Goal: Information Seeking & Learning: Learn about a topic

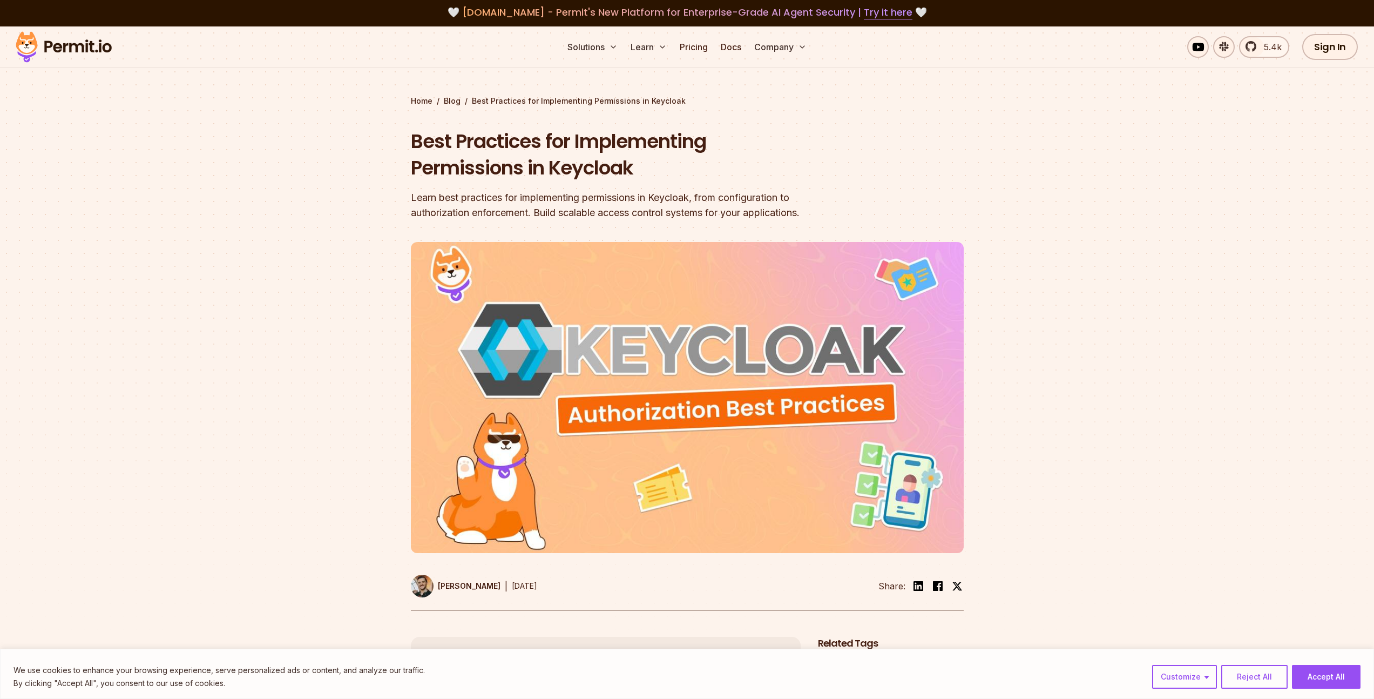
scroll to position [2, 0]
click at [1349, 59] on link "Sign In" at bounding box center [1330, 46] width 56 height 26
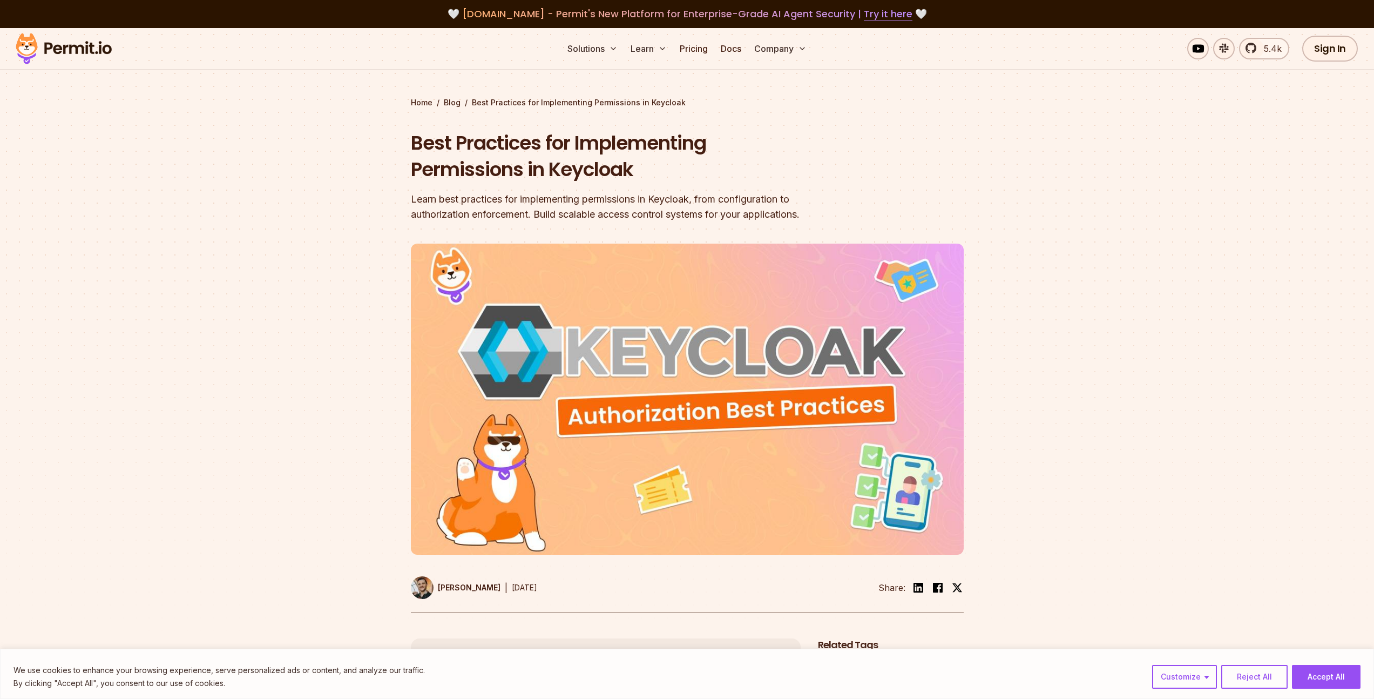
click at [1168, 159] on section "Home / Blog / Best Practices for Implementing Permissions in Keycloak Best Prac…" at bounding box center [687, 333] width 1374 height 610
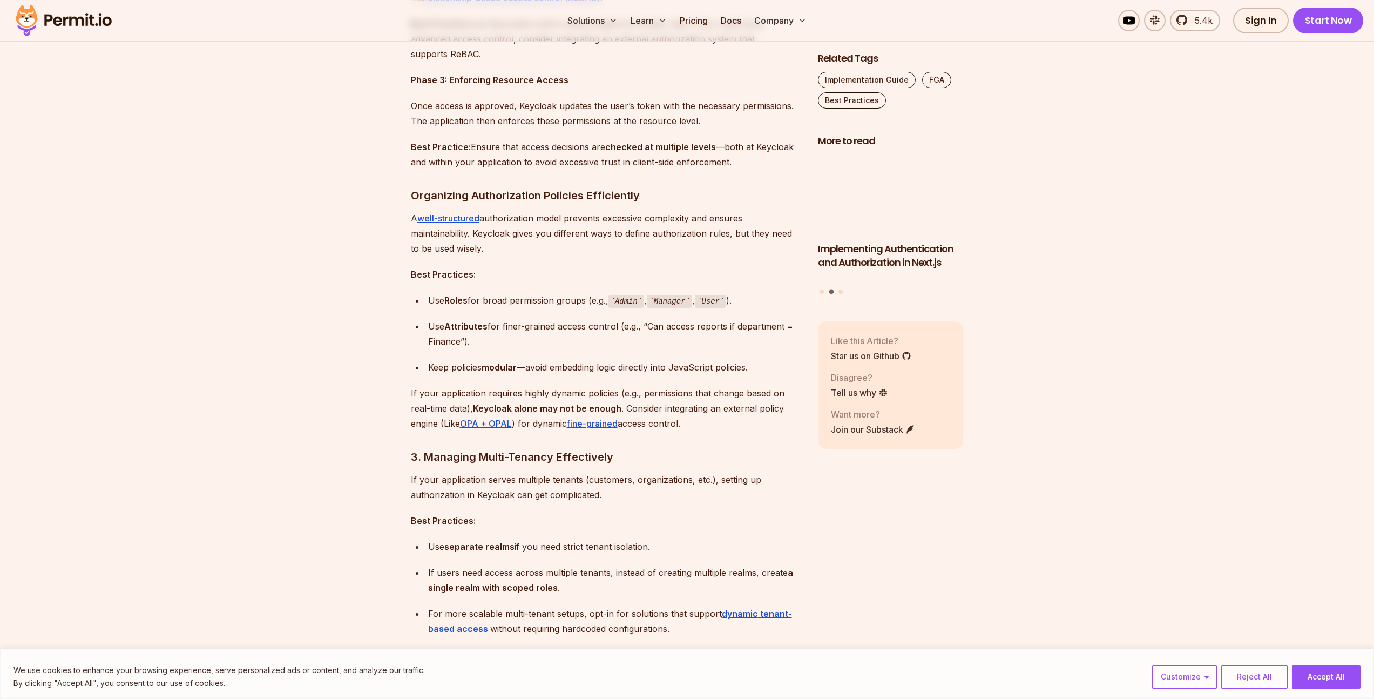
scroll to position [1178, 0]
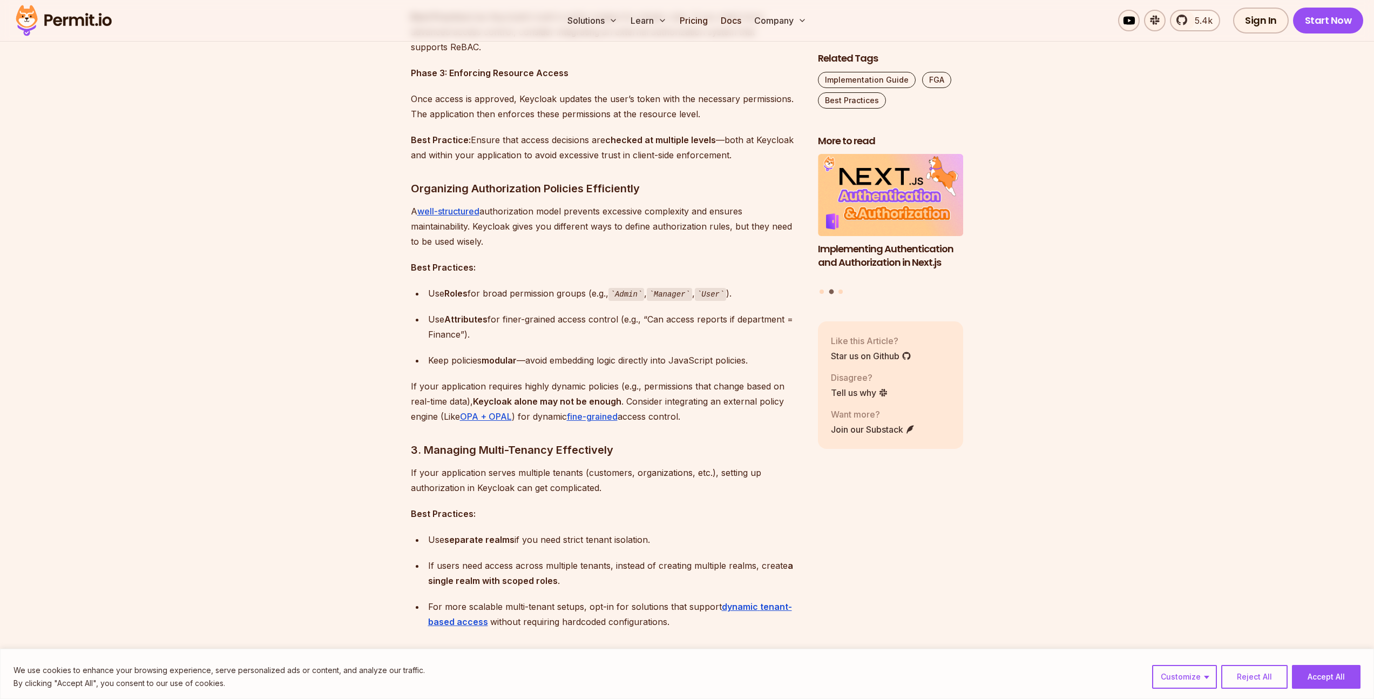
drag, startPoint x: 1321, startPoint y: 189, endPoint x: 1317, endPoint y: 204, distance: 15.7
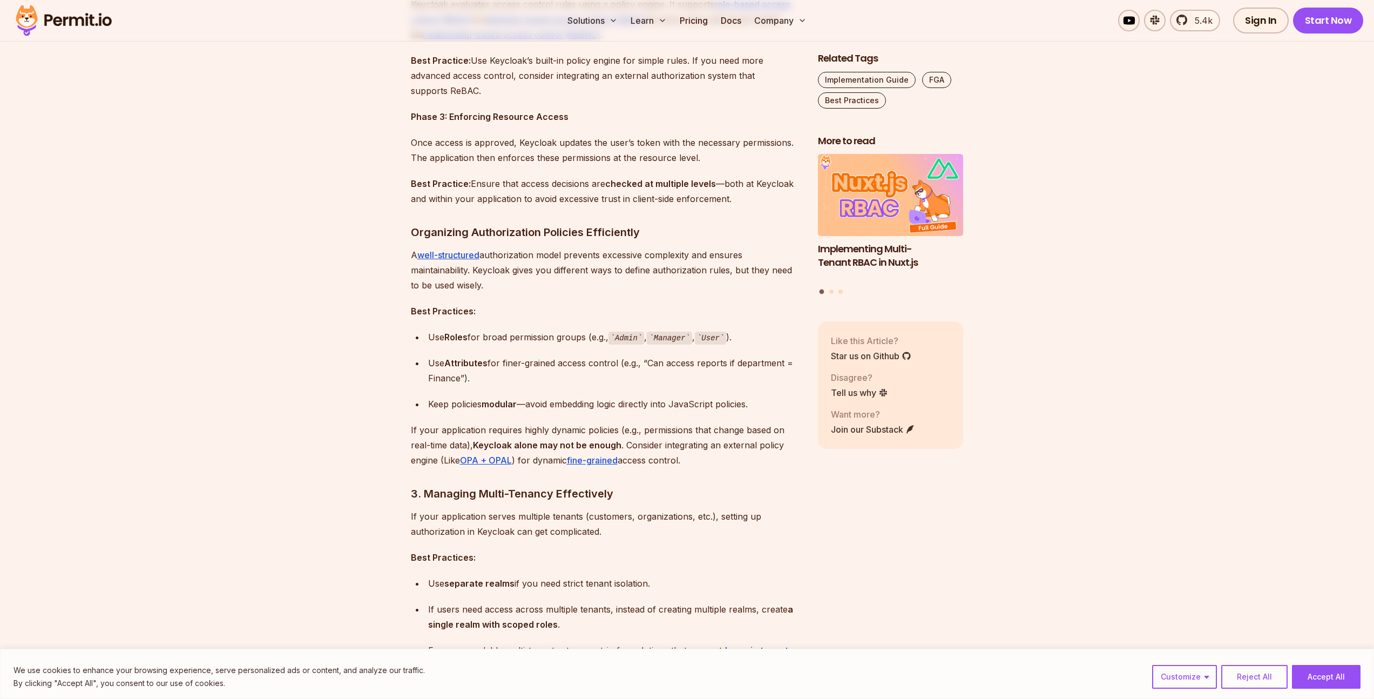
scroll to position [1141, 0]
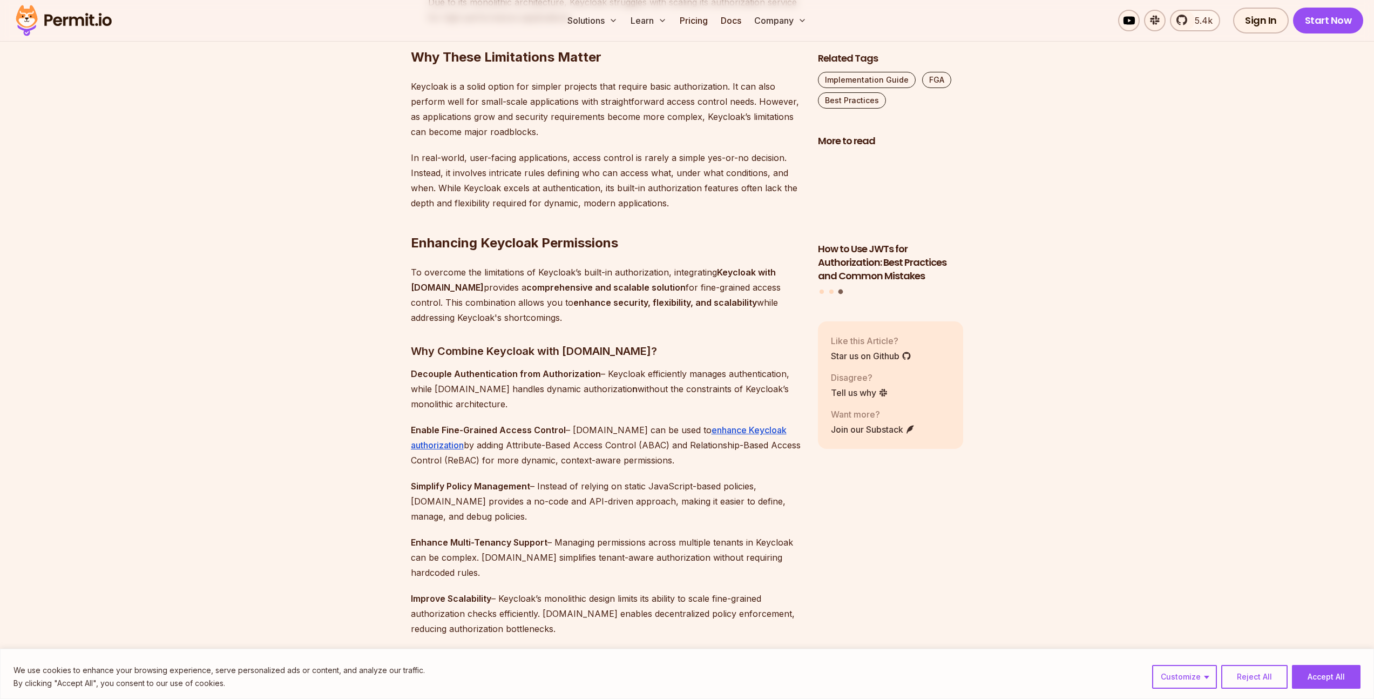
scroll to position [2850, 0]
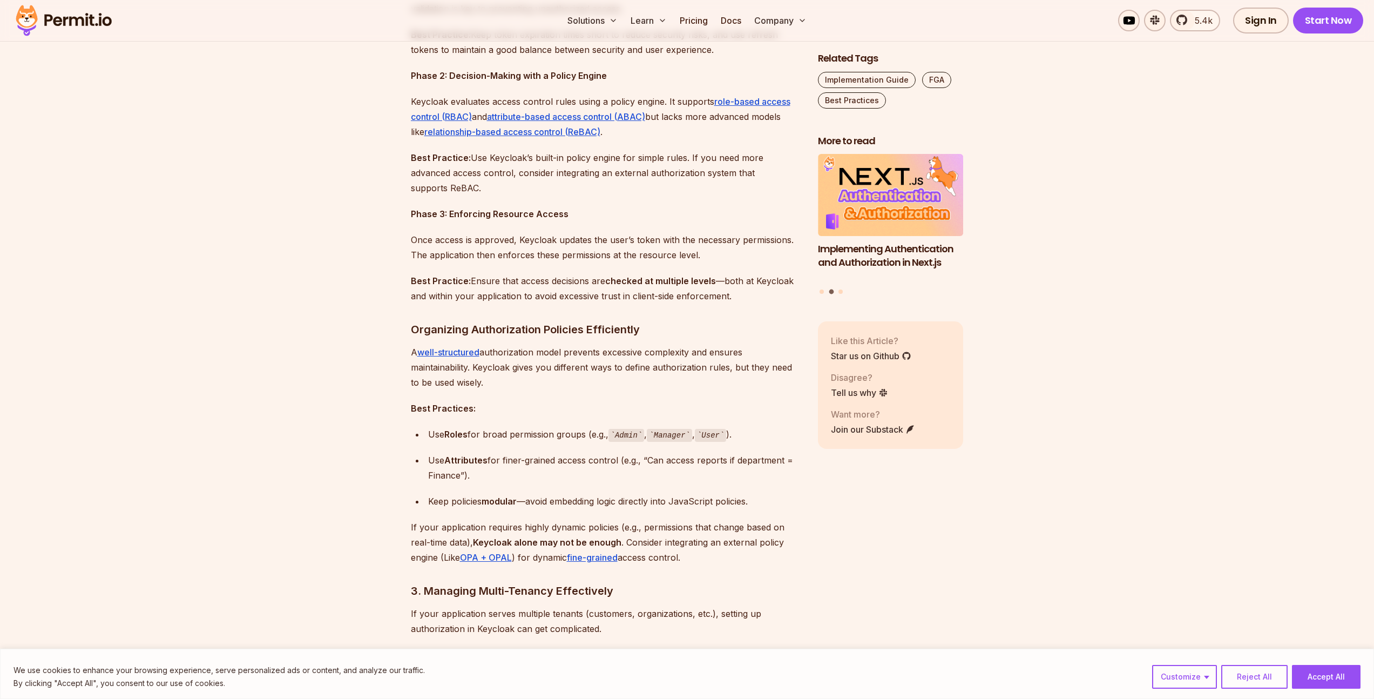
scroll to position [1039, 0]
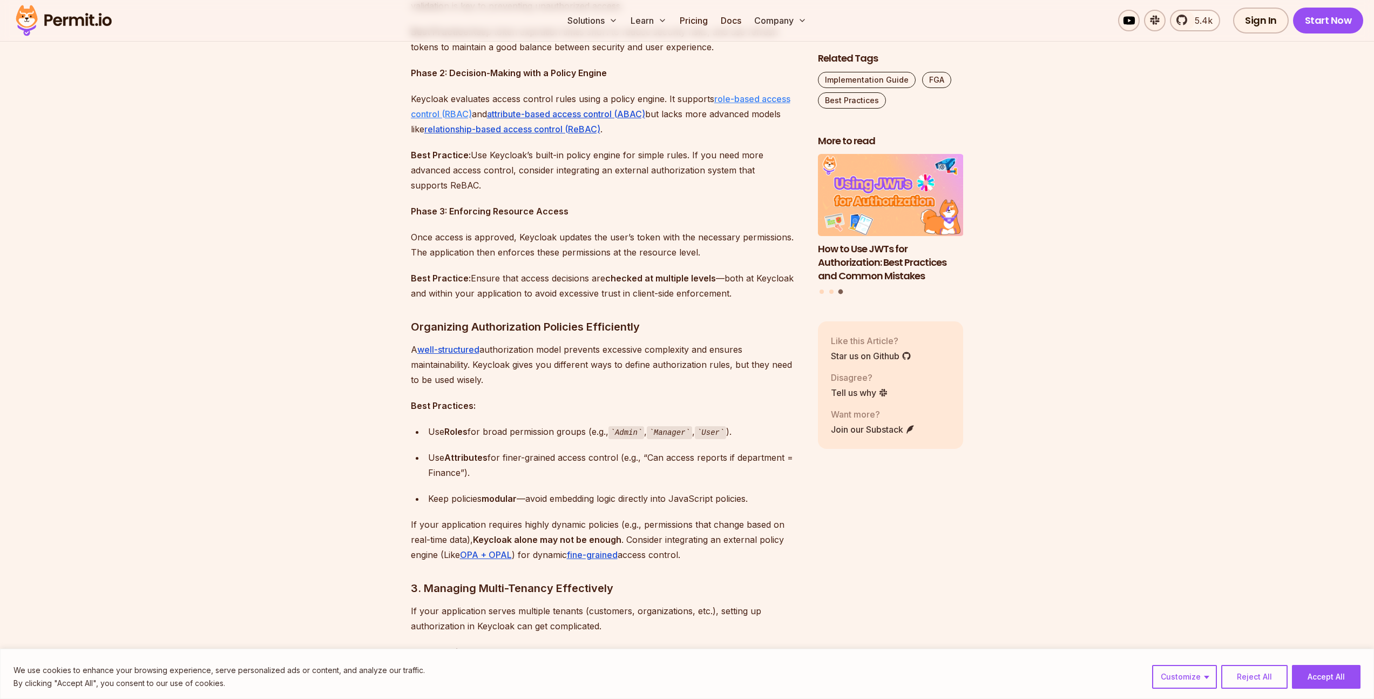
click at [445, 113] on link "role-based access control (RBAC)" at bounding box center [601, 106] width 380 height 26
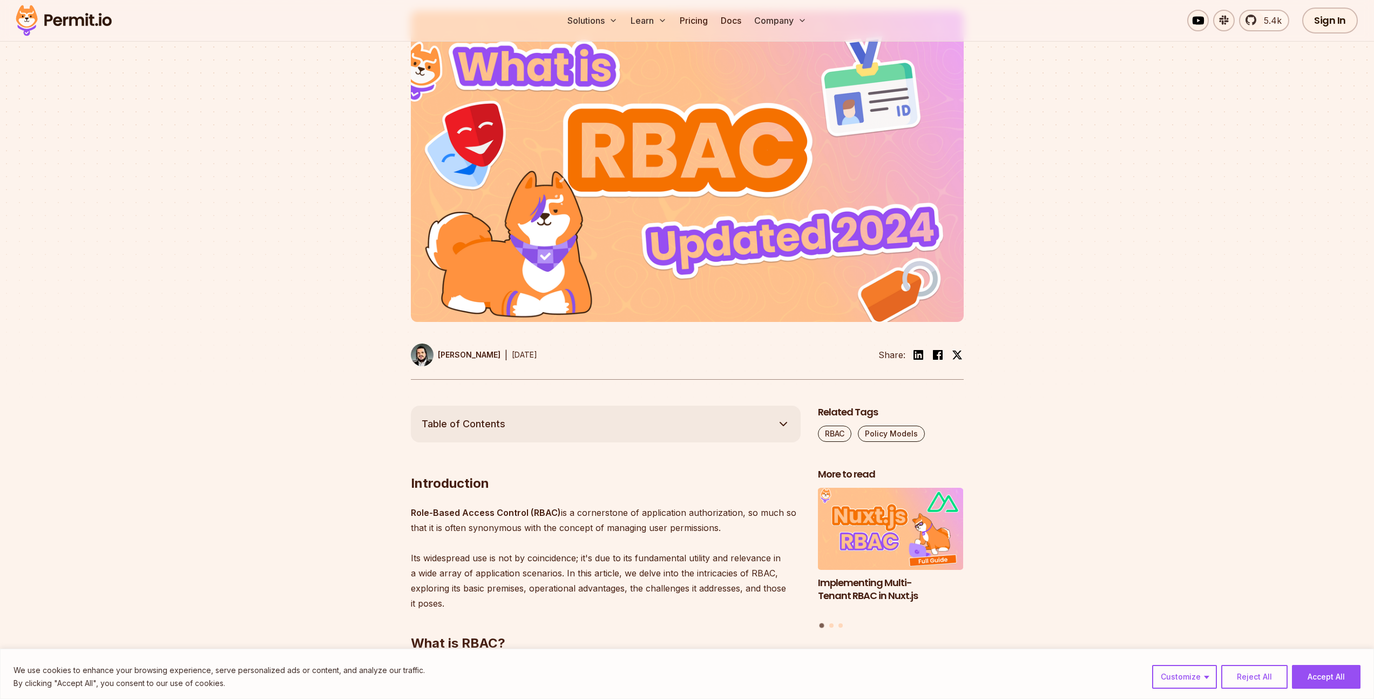
scroll to position [226, 0]
